Goal: Task Accomplishment & Management: Complete application form

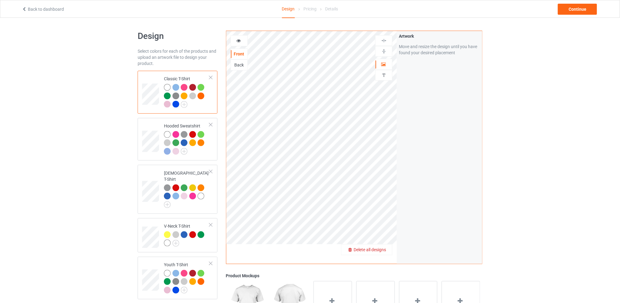
click at [385, 249] on span "Delete all designs" at bounding box center [370, 249] width 32 height 5
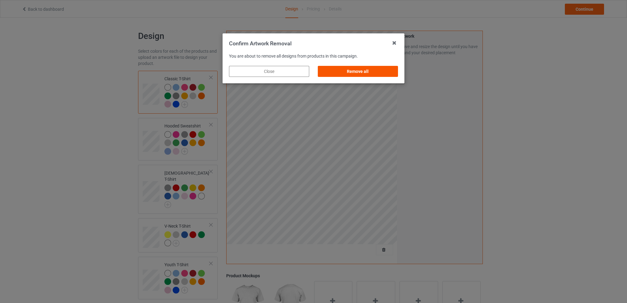
click at [364, 72] on div "Remove all" at bounding box center [358, 71] width 80 height 11
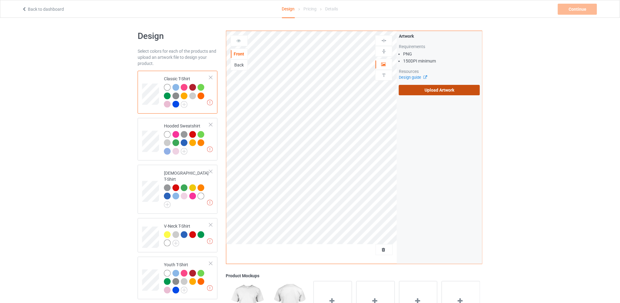
click at [430, 87] on label "Upload Artwork" at bounding box center [439, 90] width 81 height 10
click at [0, 0] on input "Upload Artwork" at bounding box center [0, 0] width 0 height 0
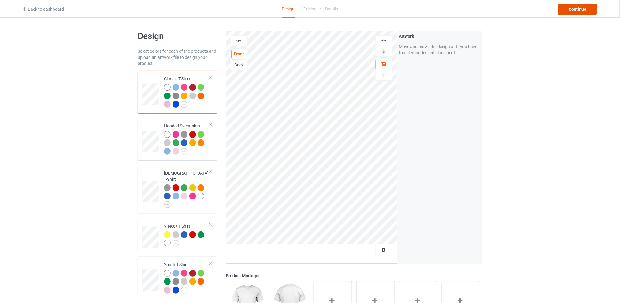
click at [574, 8] on div "Continue" at bounding box center [577, 9] width 39 height 11
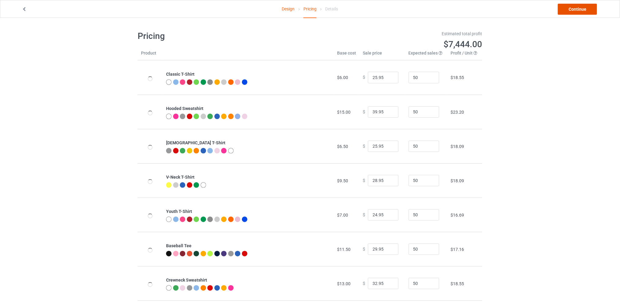
click at [574, 8] on link "Continue" at bounding box center [577, 9] width 39 height 11
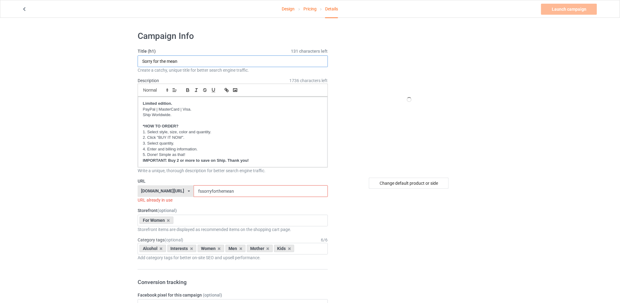
click at [152, 61] on input "I wakup everyday" at bounding box center [233, 61] width 190 height 12
type input "I wake up everyday"
drag, startPoint x: 249, startPoint y: 191, endPoint x: 187, endPoint y: 191, distance: 61.5
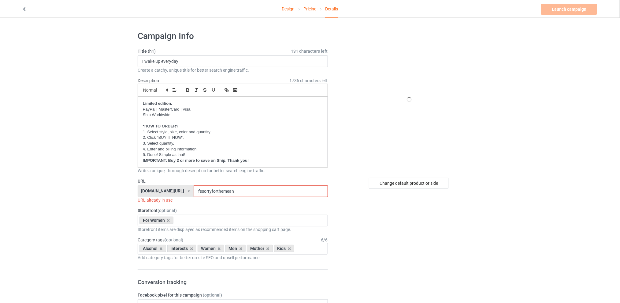
click at [187, 191] on div "[DOMAIN_NAME][URL] [DOMAIN_NAME][URL] [DOMAIN_NAME][URL] [DOMAIN_NAME][URL] 5d7…" at bounding box center [233, 191] width 190 height 12
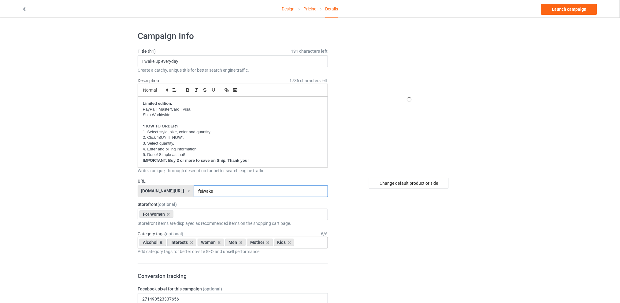
type input "fsiwake"
click at [161, 242] on icon at bounding box center [161, 242] width 3 height 4
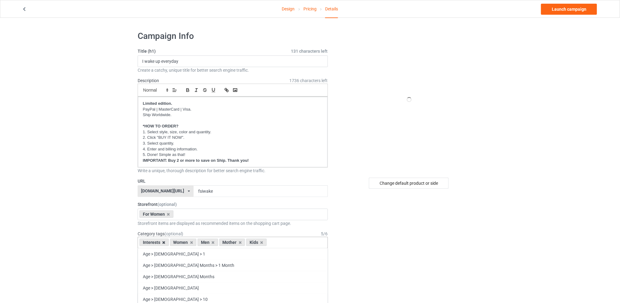
click at [163, 242] on icon at bounding box center [164, 242] width 3 height 4
click at [184, 242] on icon at bounding box center [182, 242] width 3 height 4
click at [187, 242] on icon at bounding box center [188, 242] width 3 height 4
click at [182, 242] on icon at bounding box center [182, 242] width 3 height 4
click at [414, 182] on div "Change default product or side" at bounding box center [409, 183] width 80 height 11
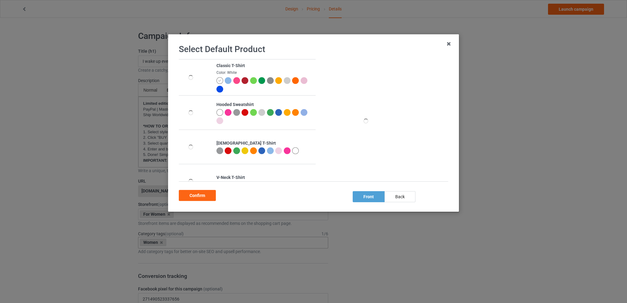
scroll to position [41, 0]
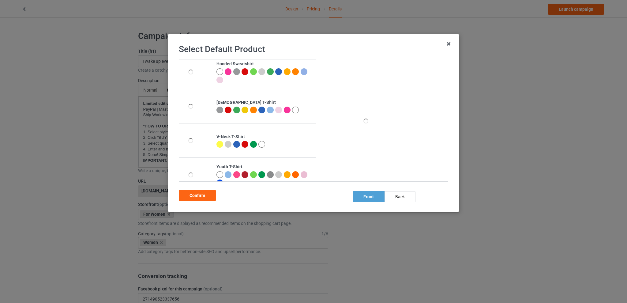
click at [284, 110] on div at bounding box center [287, 110] width 7 height 7
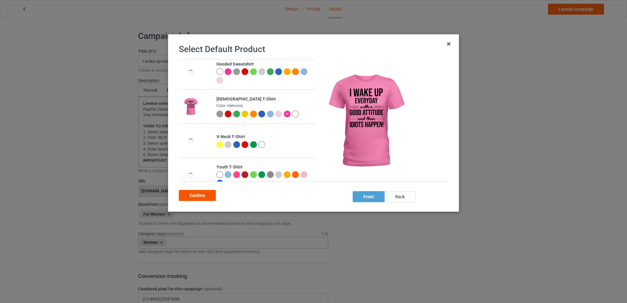
click at [201, 197] on div "Confirm" at bounding box center [197, 195] width 37 height 11
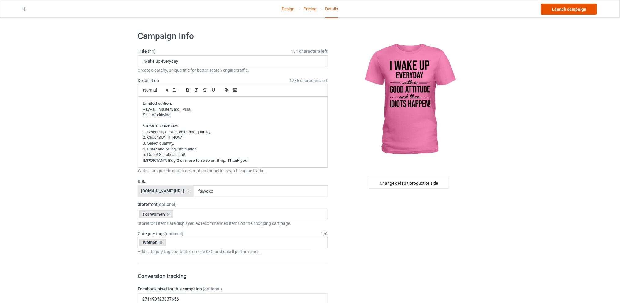
click at [563, 9] on link "Launch campaign" at bounding box center [570, 9] width 56 height 11
